Goal: Navigation & Orientation: Find specific page/section

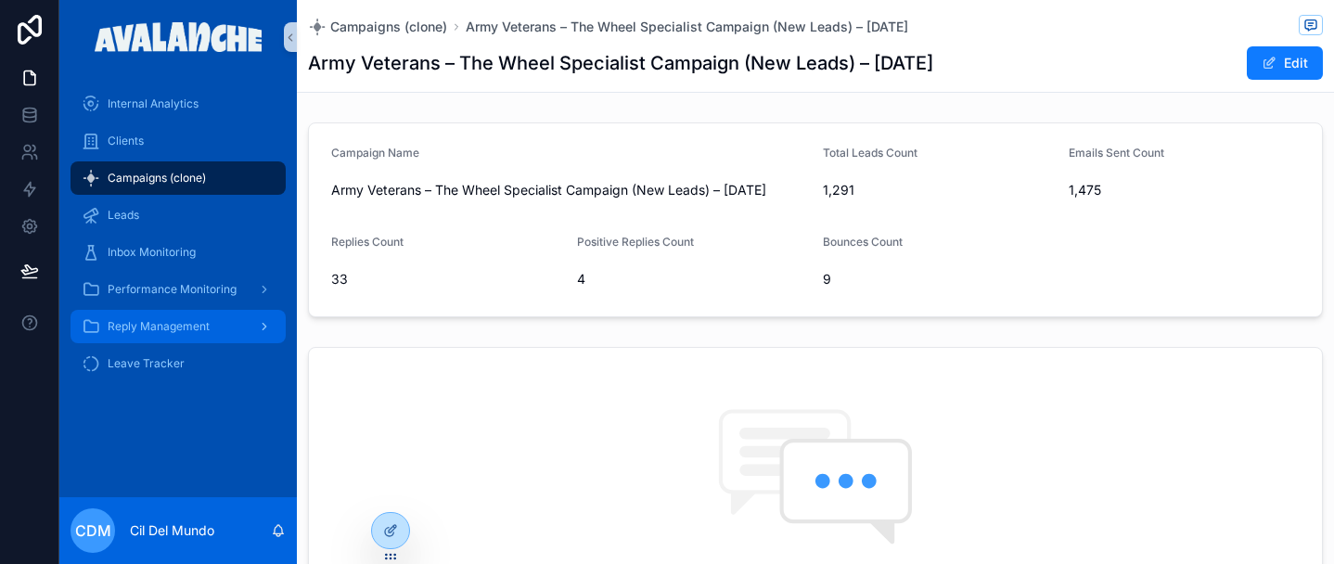
click at [213, 328] on div "Reply Management" at bounding box center [178, 327] width 193 height 30
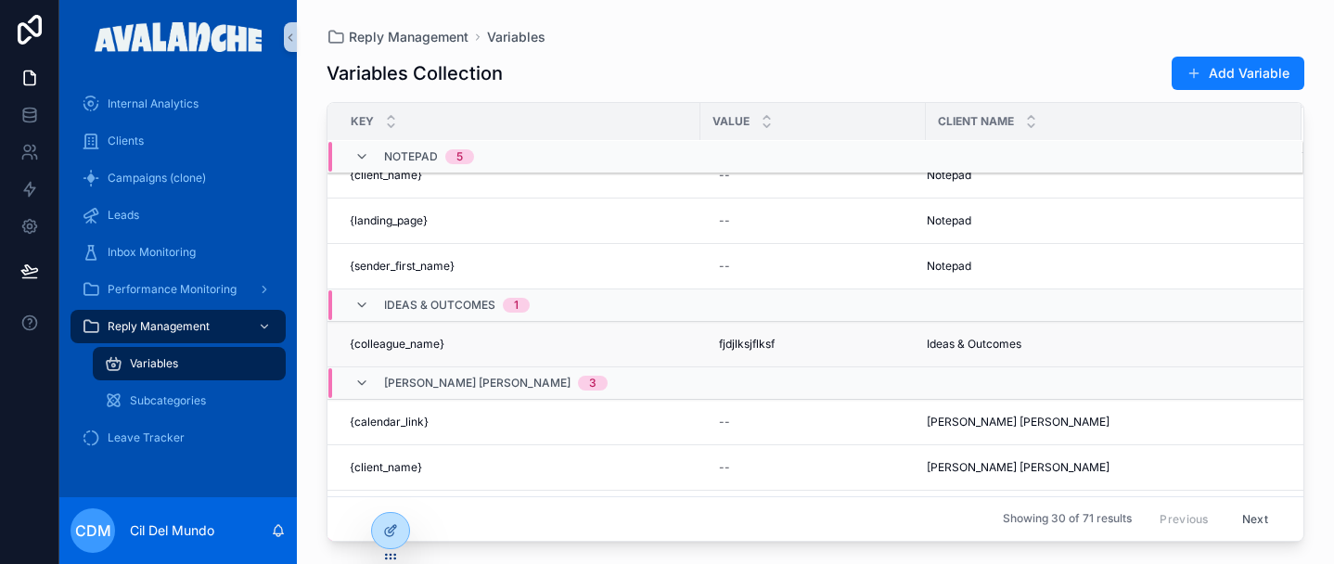
scroll to position [540, 0]
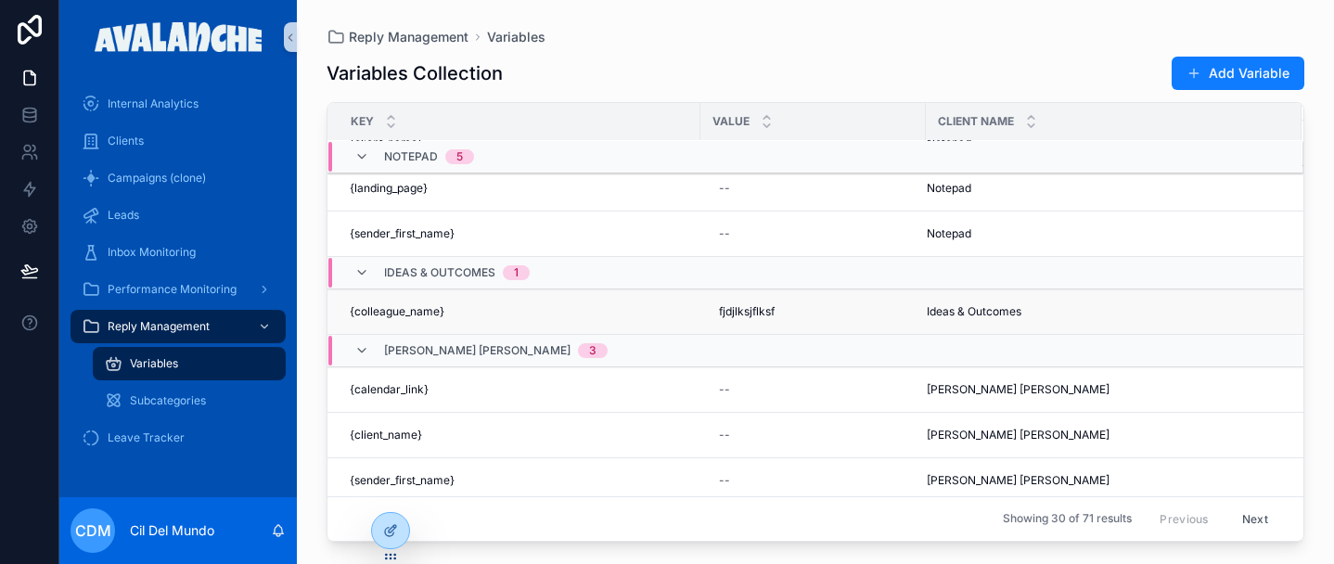
click at [421, 313] on span "{colleague_name}" at bounding box center [397, 311] width 95 height 15
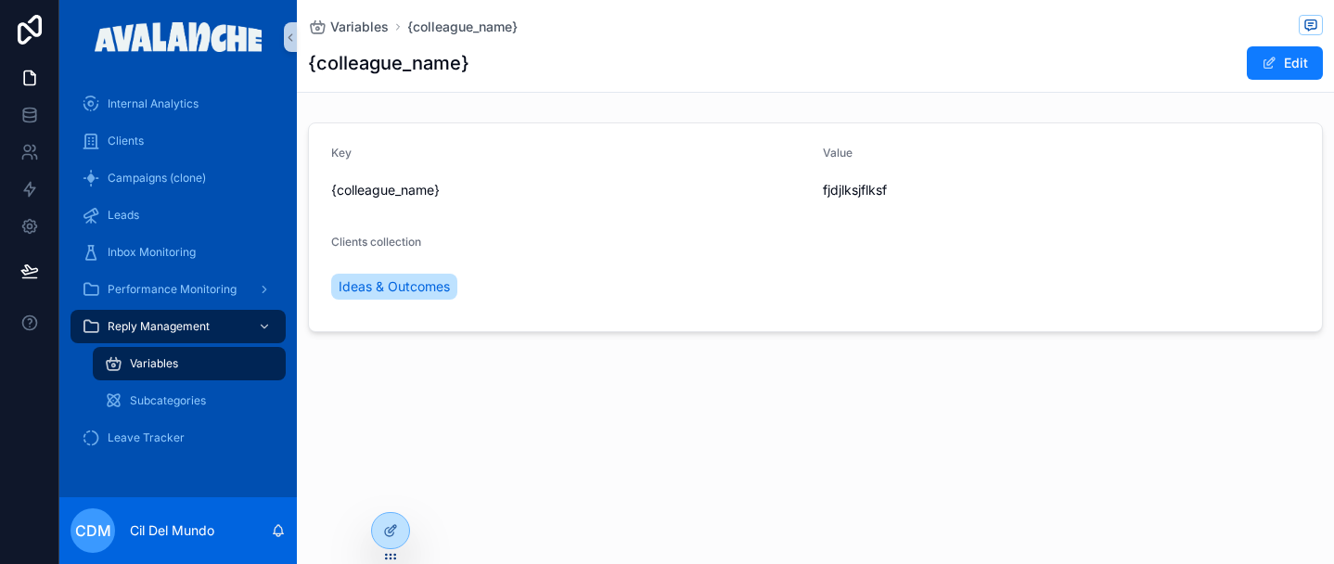
click at [640, 447] on div "Variables {colleague_name} {colleague_name} Edit Key {colleague_name} Value fjd…" at bounding box center [816, 229] width 1038 height 458
click at [171, 403] on span "Subcategories" at bounding box center [168, 400] width 76 height 15
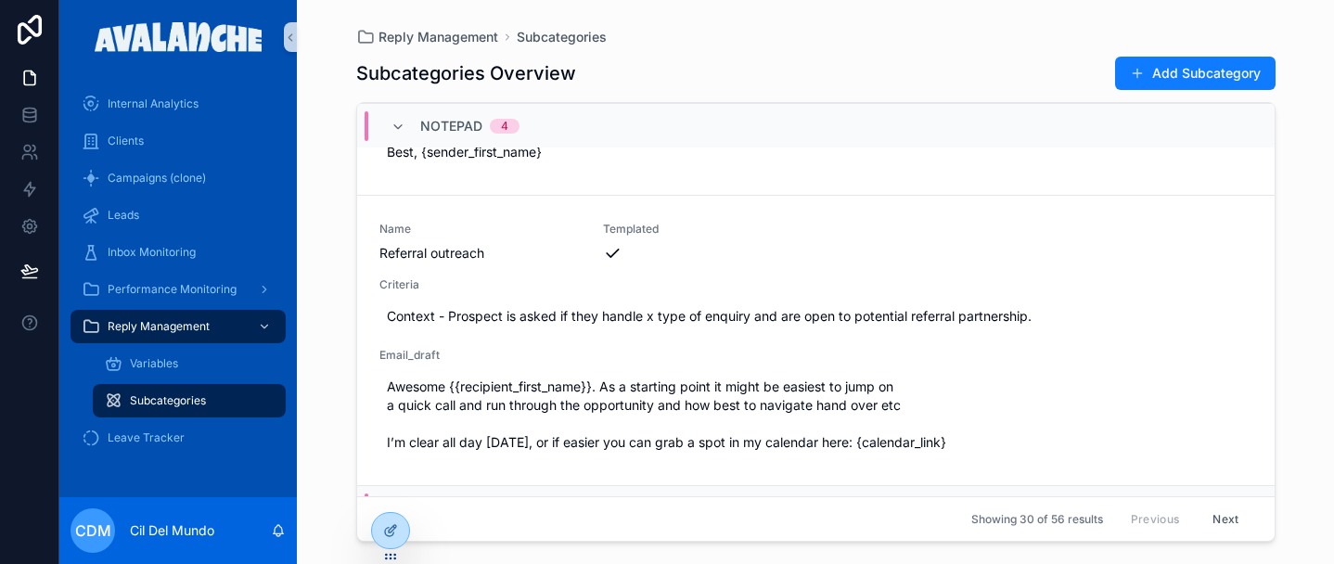
scroll to position [3763, 0]
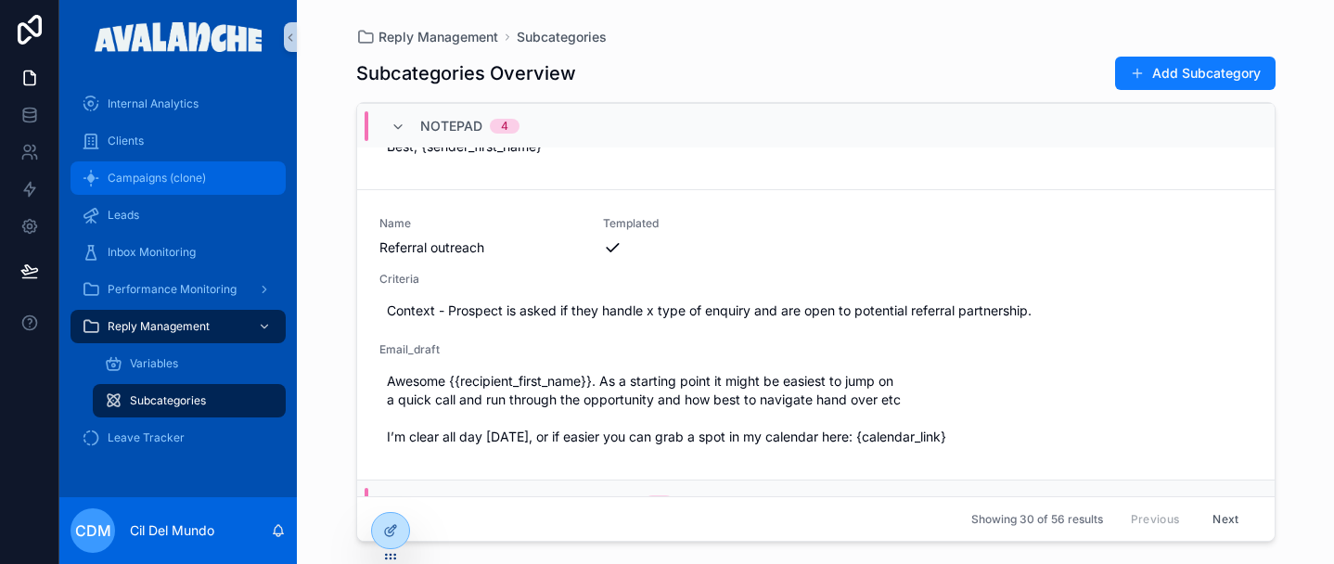
click at [166, 174] on span "Campaigns (clone)" at bounding box center [157, 178] width 98 height 15
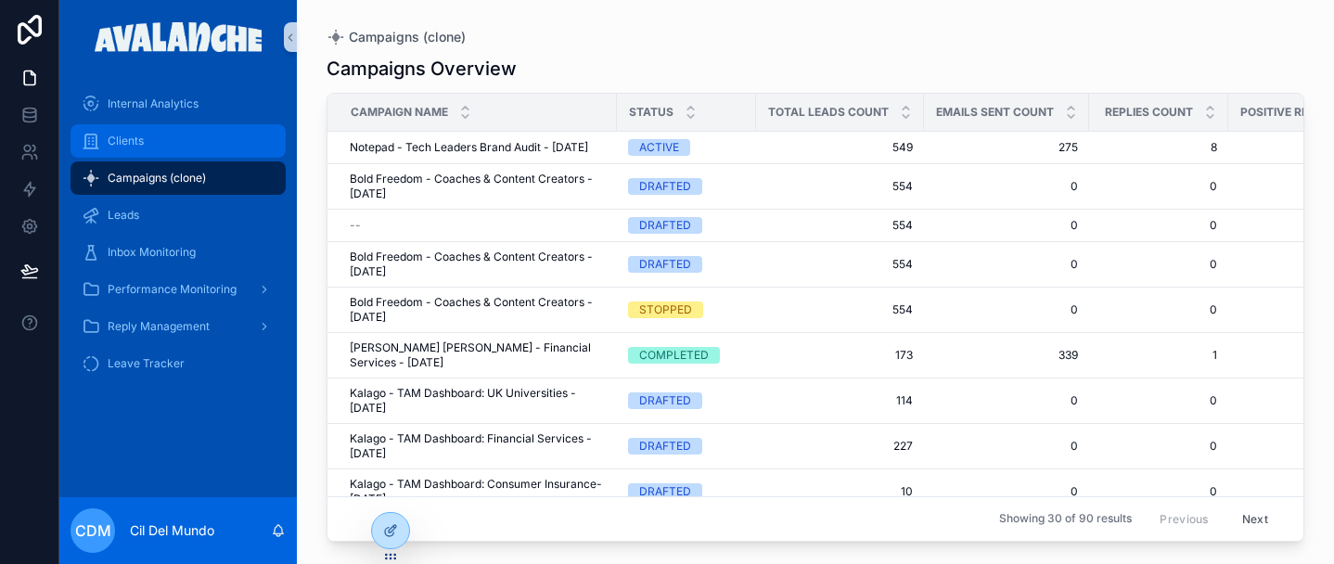
click at [130, 134] on span "Clients" at bounding box center [126, 141] width 36 height 15
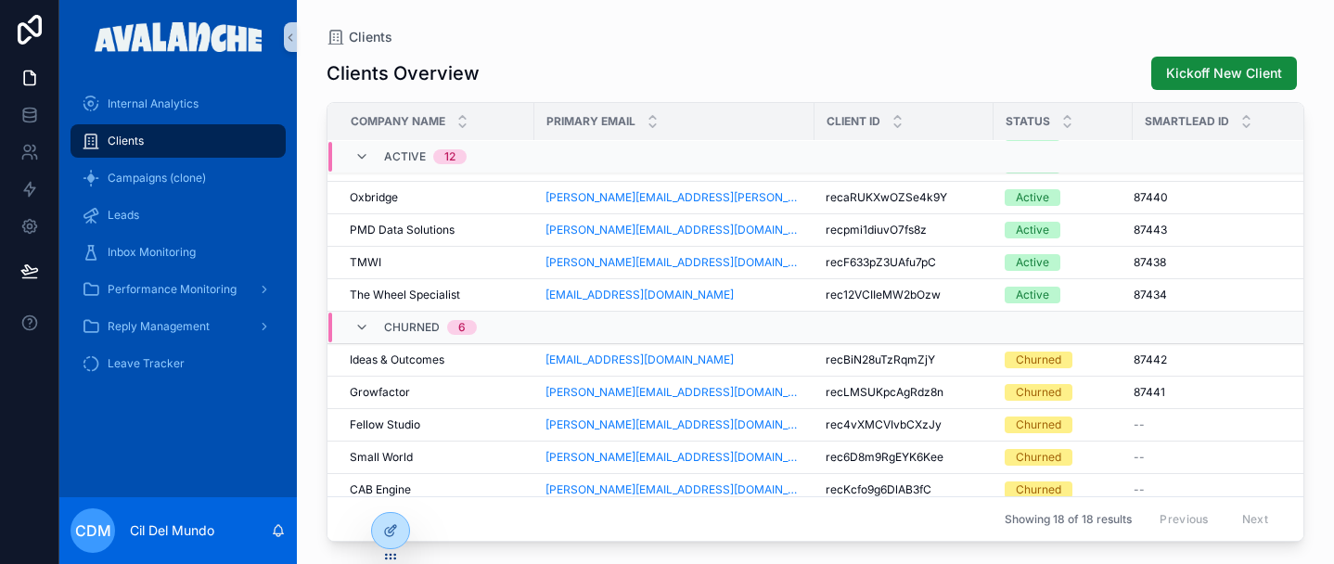
scroll to position [293, 0]
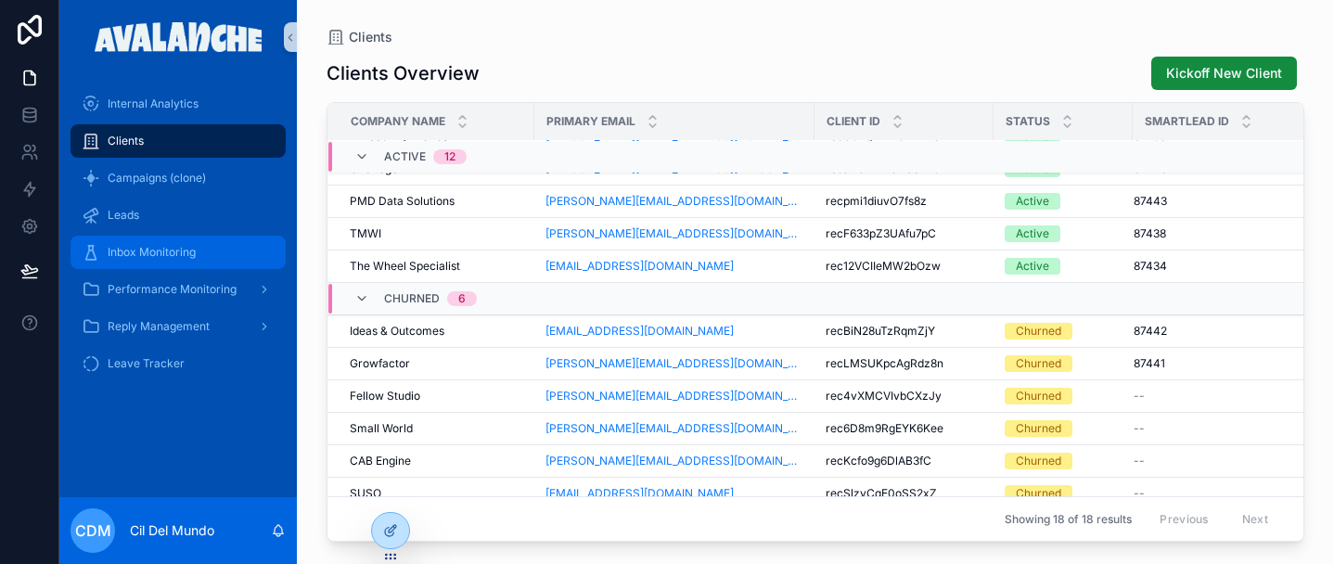
click at [187, 254] on span "Inbox Monitoring" at bounding box center [152, 252] width 88 height 15
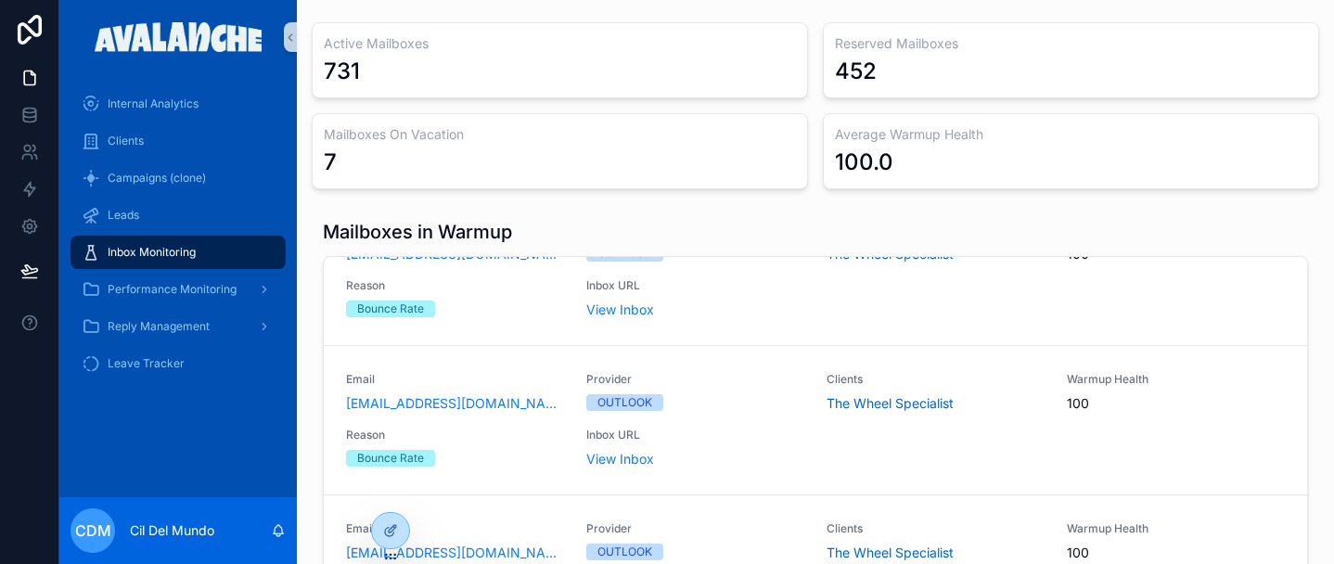
scroll to position [230, 0]
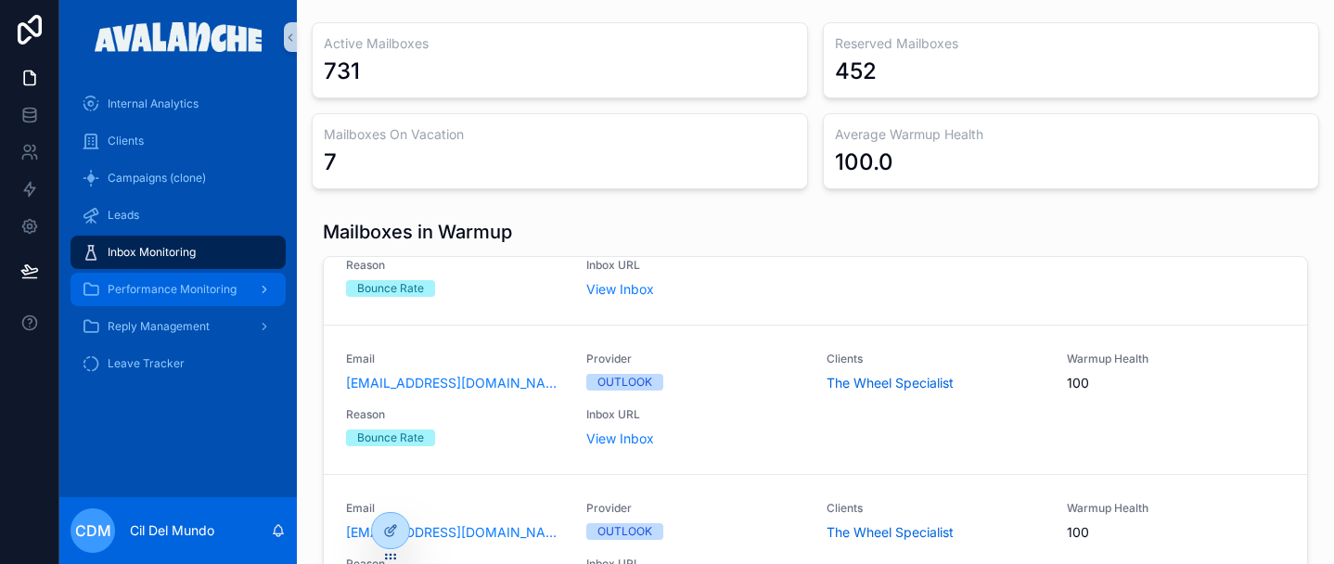
click at [218, 294] on span "Performance Monitoring" at bounding box center [172, 289] width 129 height 15
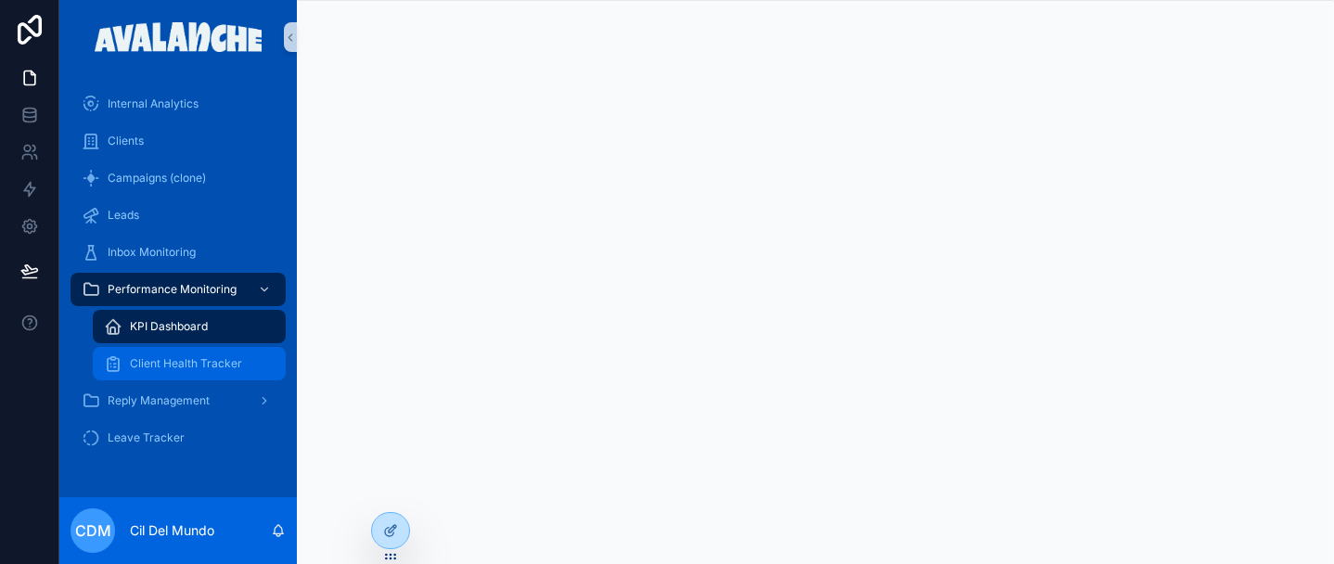
click at [226, 367] on span "Client Health Tracker" at bounding box center [186, 363] width 112 height 15
